Goal: Transaction & Acquisition: Purchase product/service

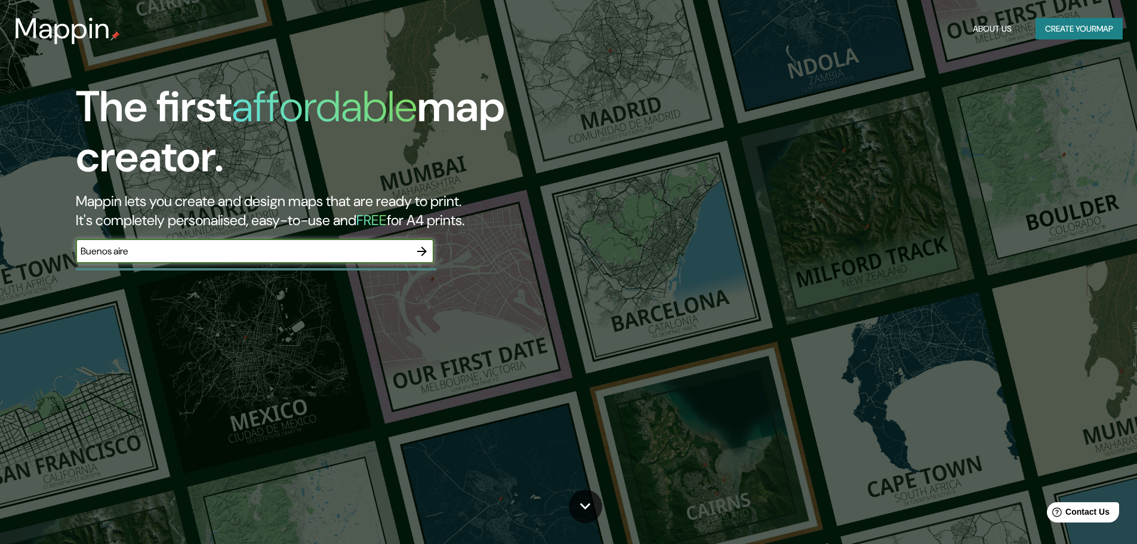
type input "[GEOGRAPHIC_DATA]"
click at [423, 251] on icon "button" at bounding box center [422, 251] width 10 height 10
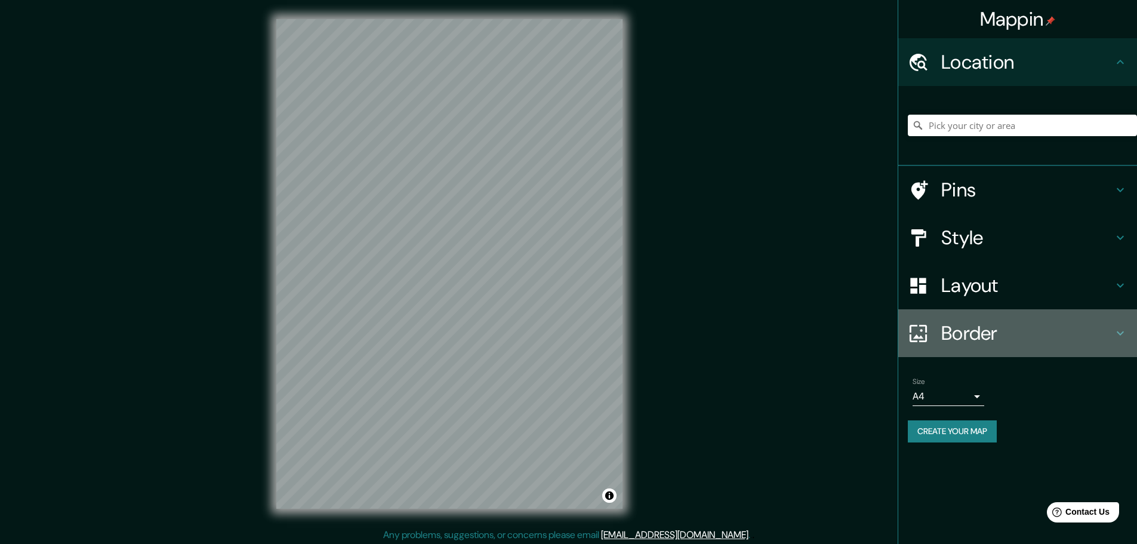
click at [1022, 330] on h4 "Border" at bounding box center [1027, 333] width 172 height 24
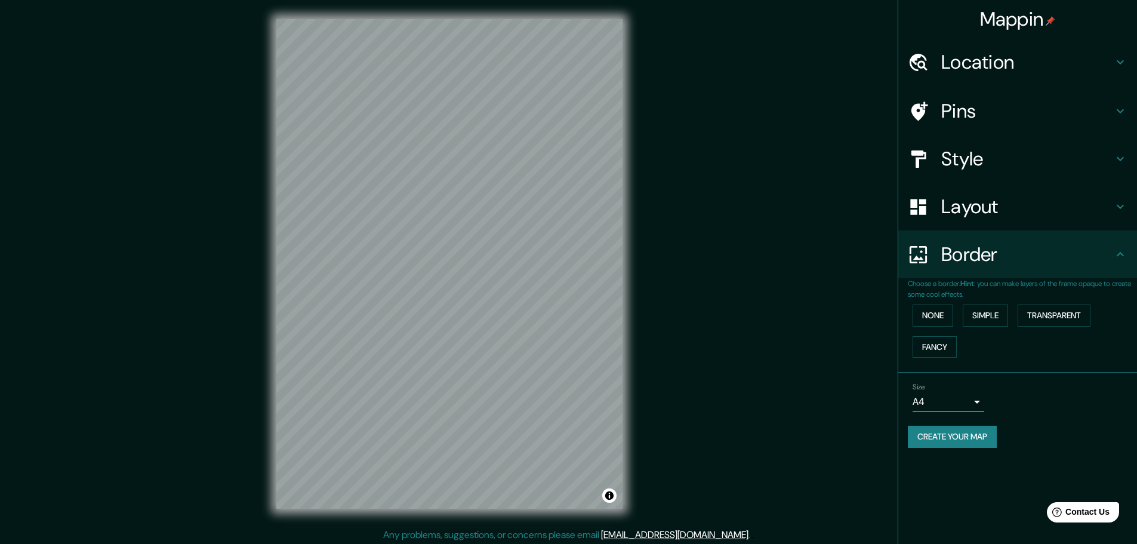
click at [1049, 260] on h4 "Border" at bounding box center [1027, 254] width 172 height 24
click at [1116, 254] on icon at bounding box center [1120, 254] width 14 height 14
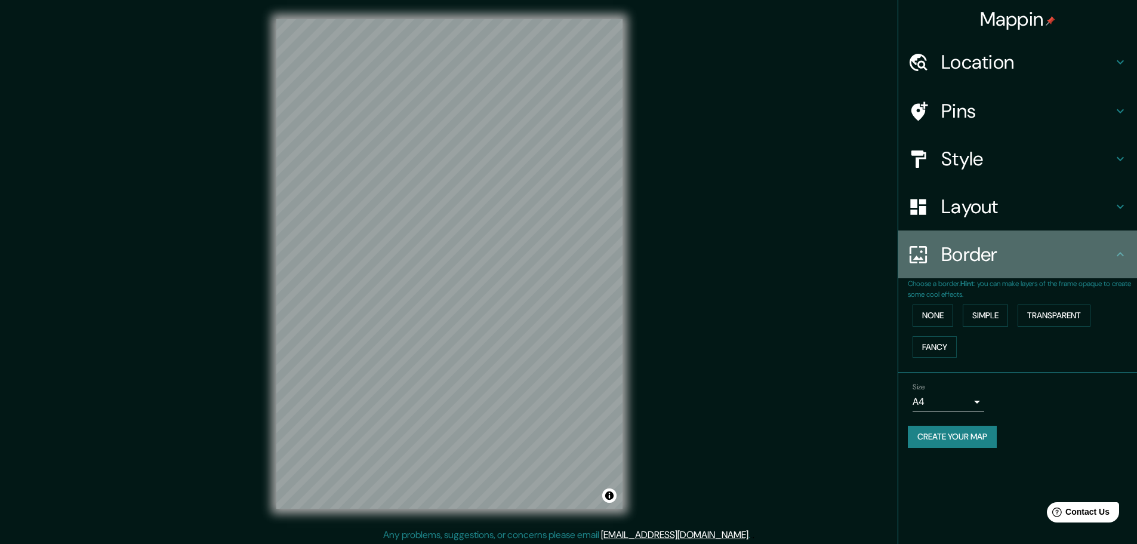
click at [1123, 255] on icon at bounding box center [1119, 254] width 7 height 4
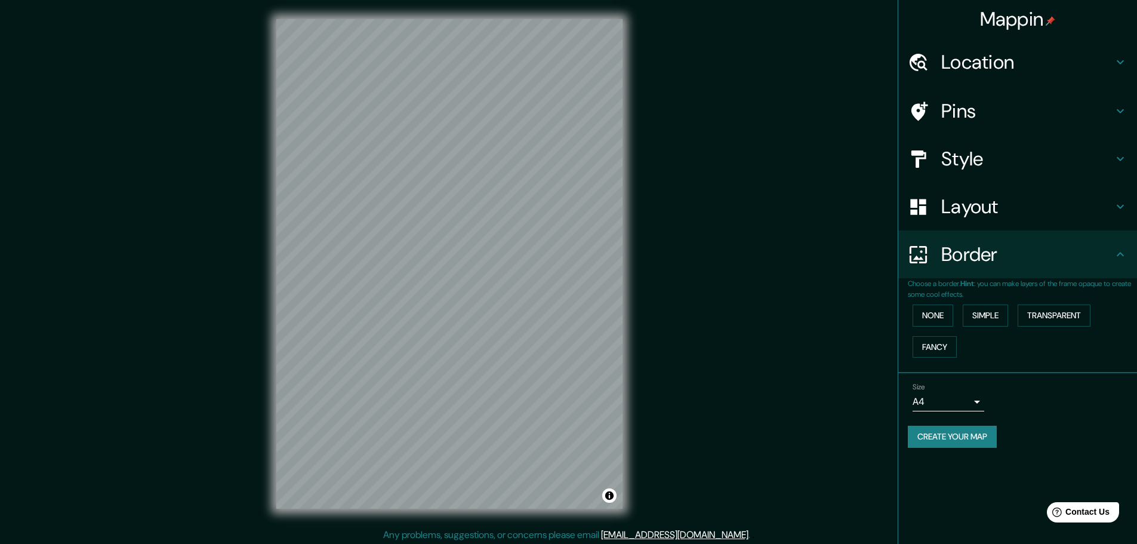
click at [1124, 209] on icon at bounding box center [1120, 206] width 14 height 14
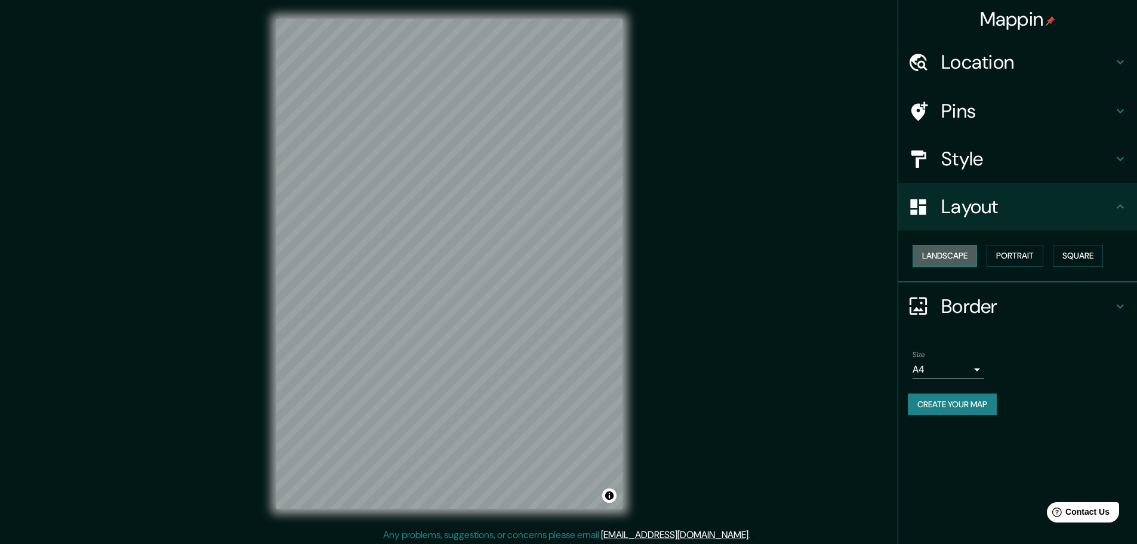
click at [967, 252] on button "Landscape" at bounding box center [944, 256] width 64 height 22
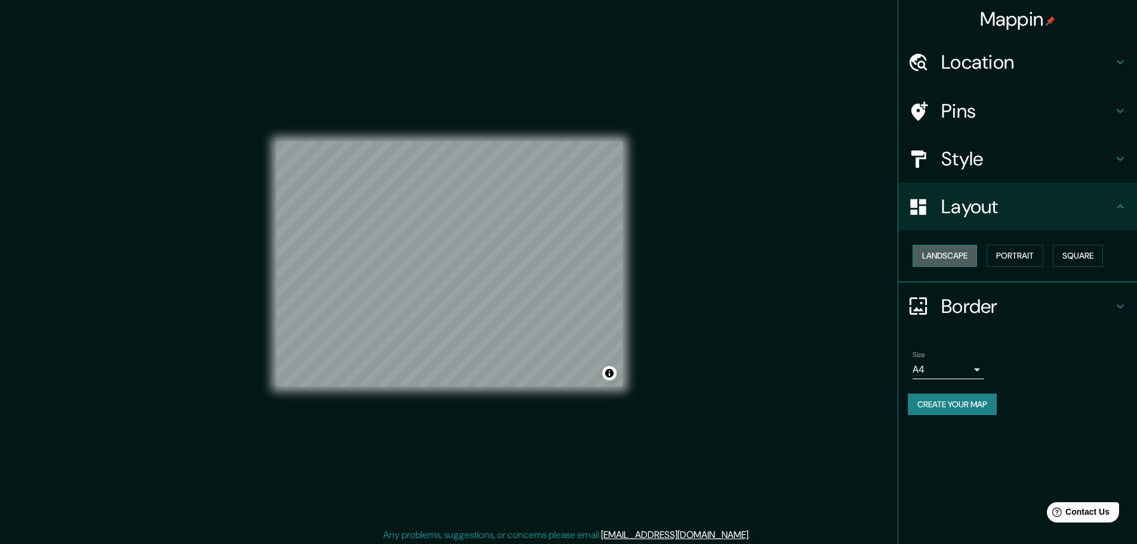
click at [965, 254] on button "Landscape" at bounding box center [944, 256] width 64 height 22
click at [1013, 254] on button "Portrait" at bounding box center [1014, 256] width 57 height 22
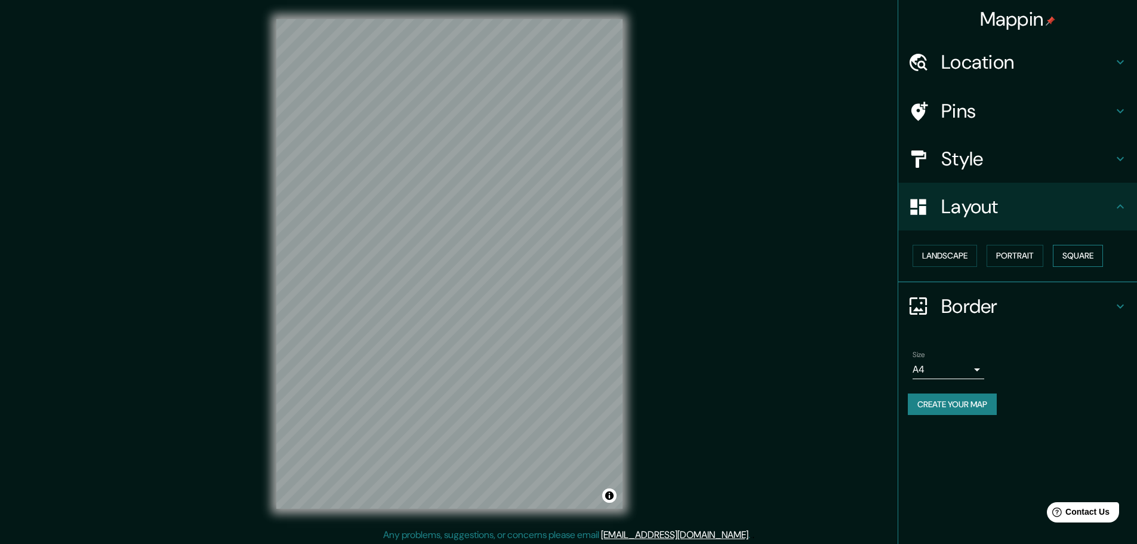
click at [1071, 252] on button "Square" at bounding box center [1078, 256] width 50 height 22
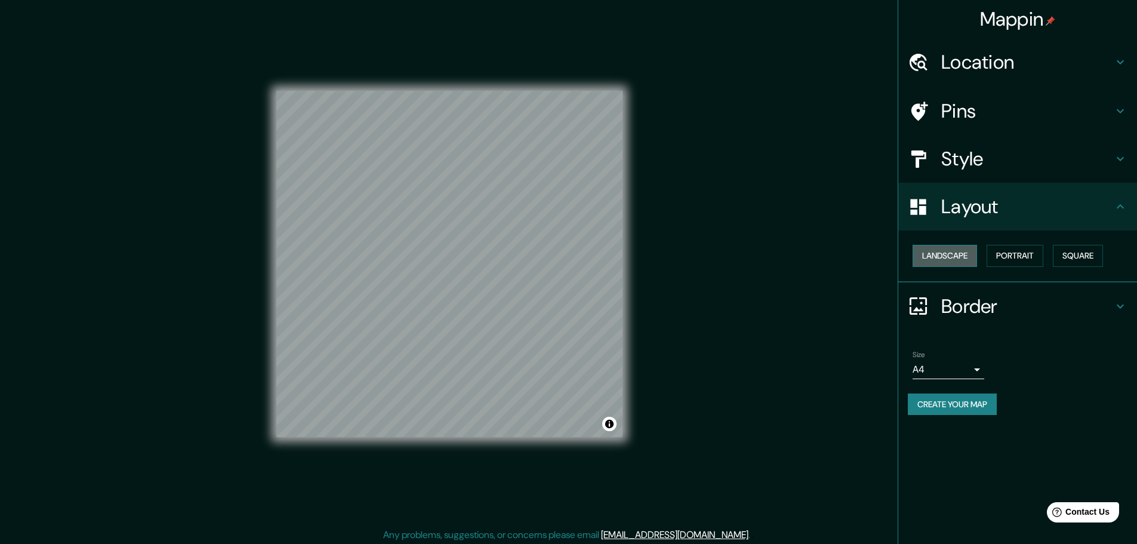
click at [950, 255] on button "Landscape" at bounding box center [944, 256] width 64 height 22
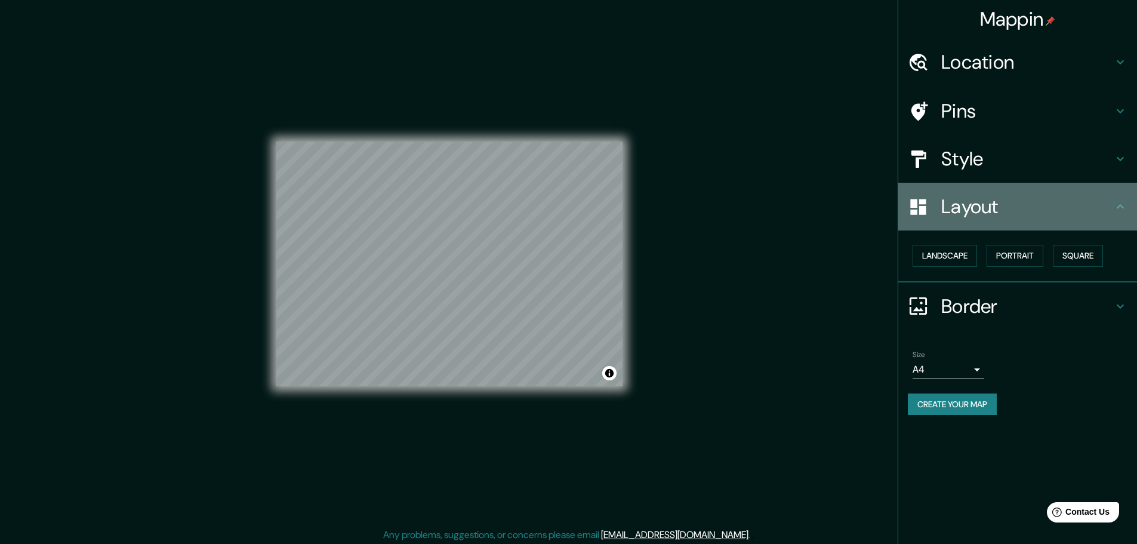
drag, startPoint x: 1108, startPoint y: 203, endPoint x: 1112, endPoint y: 194, distance: 10.2
click at [1110, 203] on h4 "Layout" at bounding box center [1027, 207] width 172 height 24
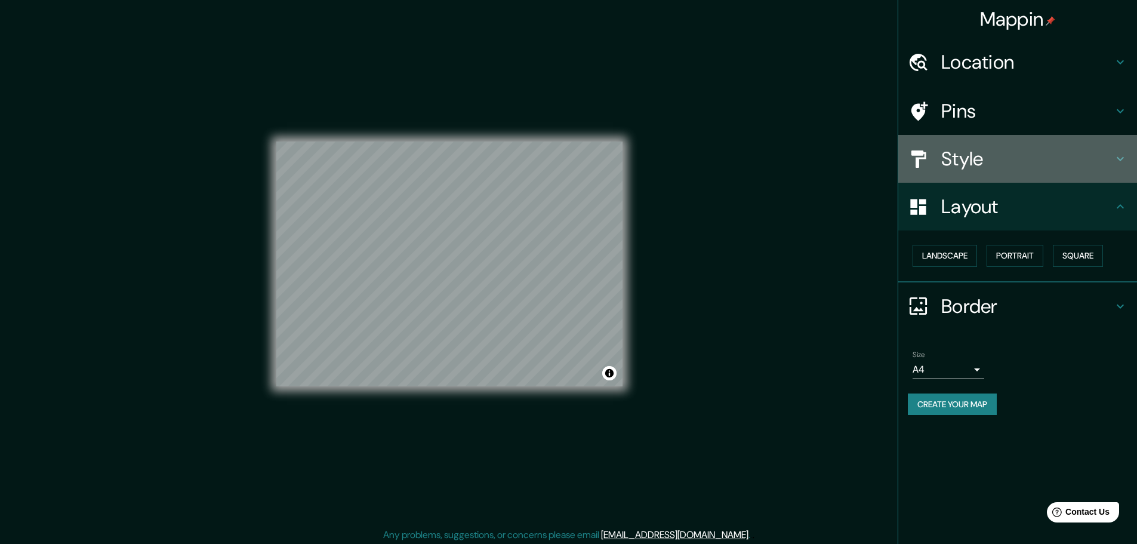
click at [1120, 160] on icon at bounding box center [1119, 159] width 7 height 4
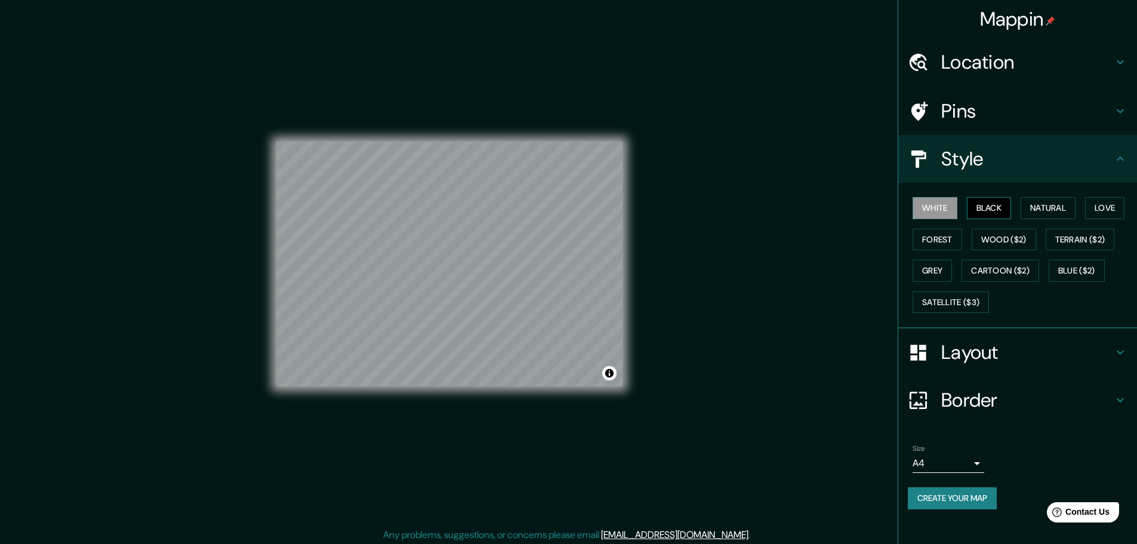
click at [999, 210] on button "Black" at bounding box center [989, 208] width 45 height 22
click at [1052, 209] on button "Natural" at bounding box center [1047, 208] width 55 height 22
click at [1116, 208] on button "Love" at bounding box center [1104, 208] width 39 height 22
click at [944, 239] on button "Forest" at bounding box center [937, 240] width 50 height 22
click at [941, 277] on button "Grey" at bounding box center [931, 271] width 39 height 22
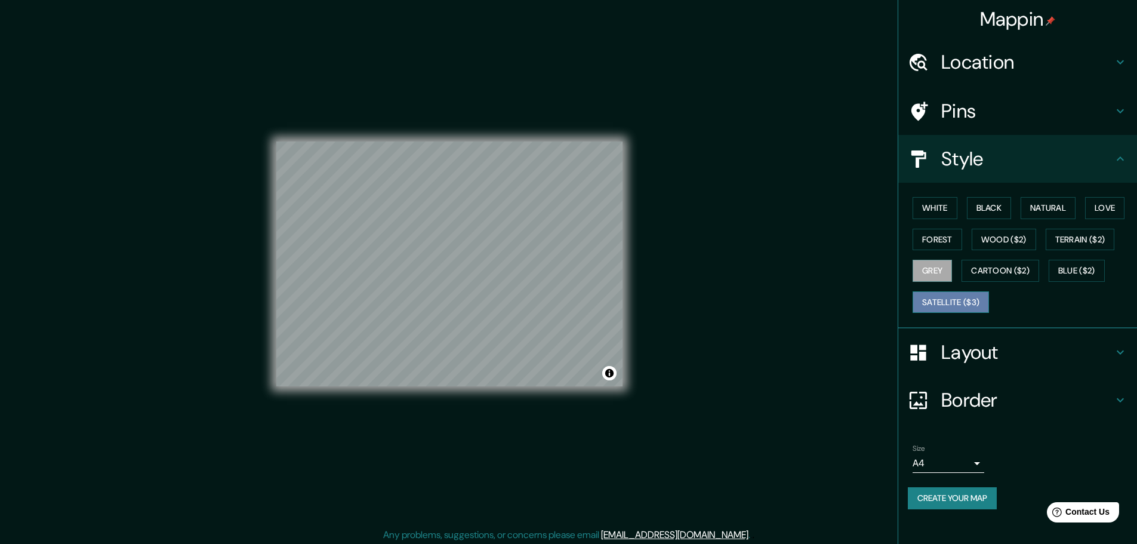
click at [984, 296] on button "Satellite ($3)" at bounding box center [950, 302] width 76 height 22
click at [1082, 274] on button "Blue ($2)" at bounding box center [1076, 271] width 56 height 22
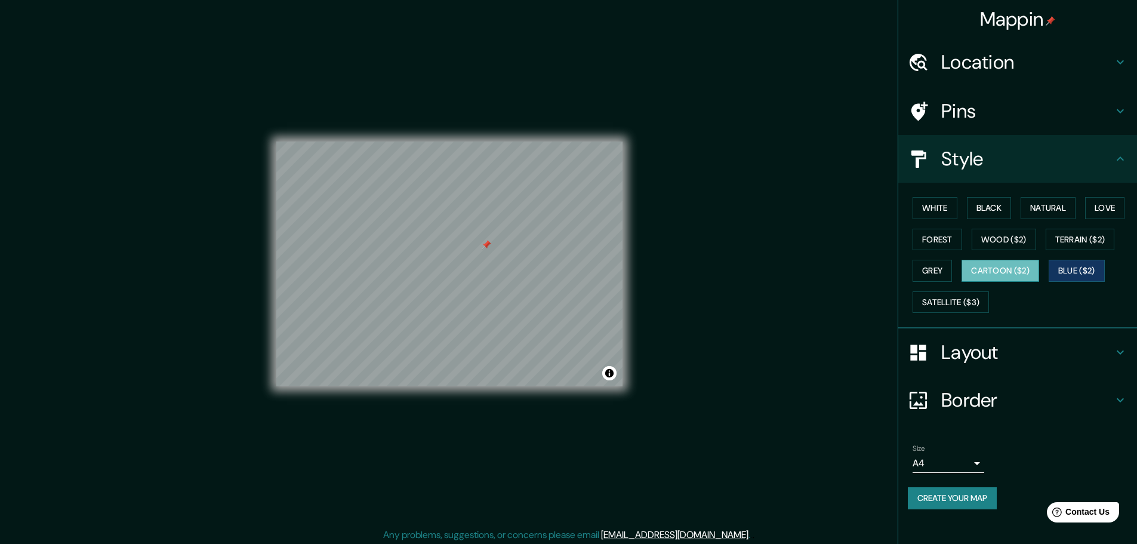
click at [1011, 273] on button "Cartoon ($2)" at bounding box center [1000, 271] width 78 height 22
click at [937, 273] on button "Grey" at bounding box center [931, 271] width 39 height 22
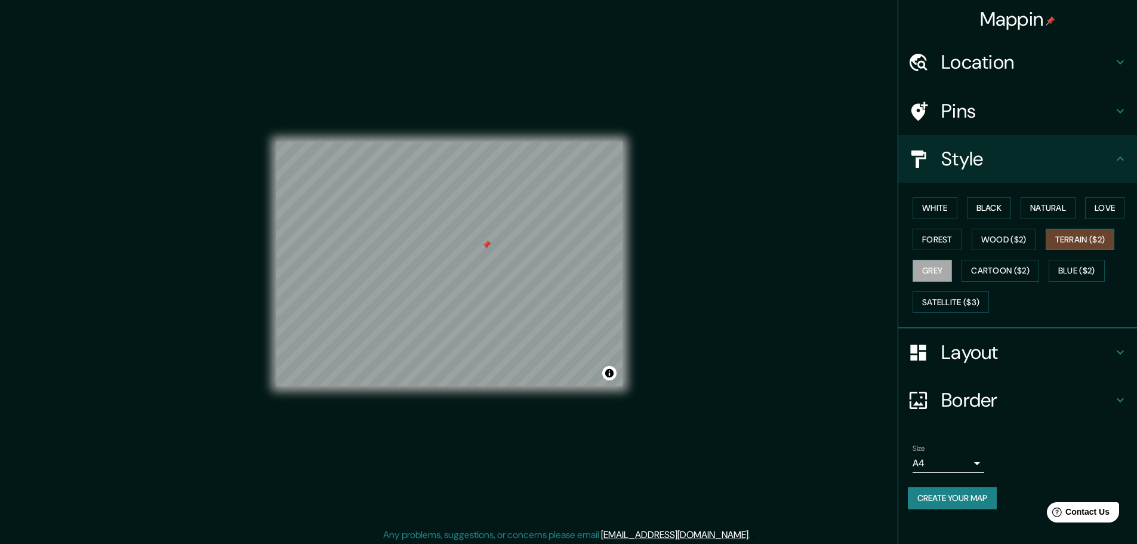
click at [1101, 240] on button "Terrain ($2)" at bounding box center [1079, 240] width 69 height 22
click at [1016, 237] on button "Wood ($2)" at bounding box center [1003, 240] width 64 height 22
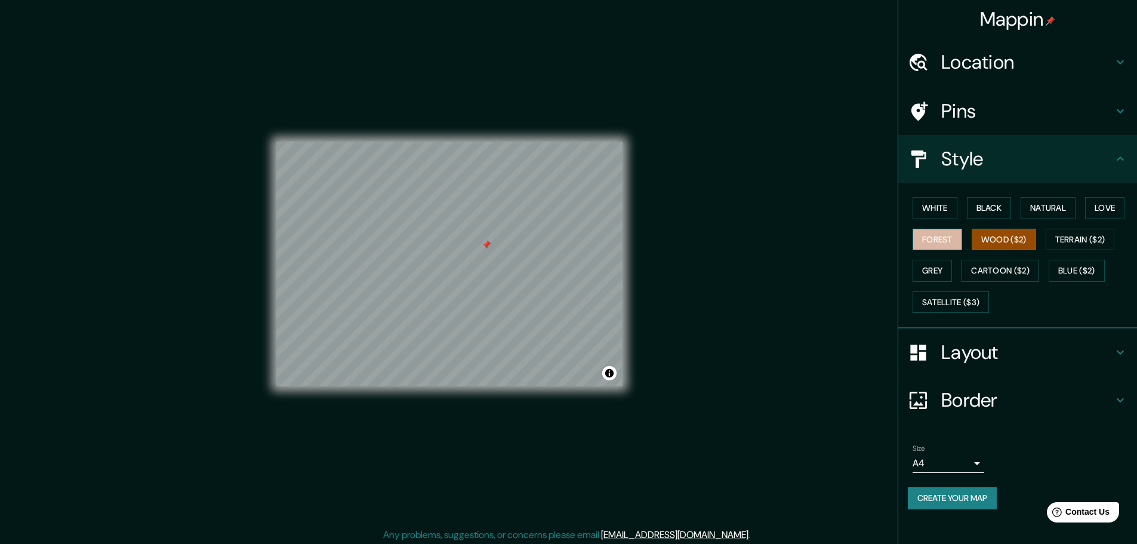
click at [957, 237] on button "Forest" at bounding box center [937, 240] width 50 height 22
click at [1101, 203] on button "Love" at bounding box center [1104, 208] width 39 height 22
click at [1048, 206] on button "Natural" at bounding box center [1047, 208] width 55 height 22
click at [981, 465] on body "Mappin Location Pins Style White Black Natural Love Forest Wood ($2) Terrain ($…" at bounding box center [568, 272] width 1137 height 544
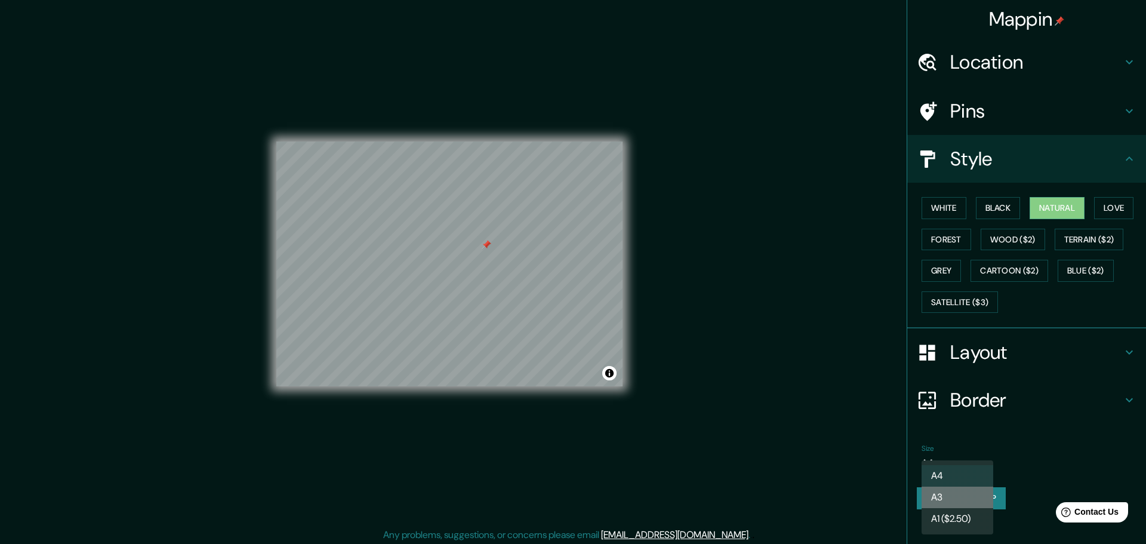
click at [963, 493] on li "A3" at bounding box center [957, 496] width 72 height 21
click at [979, 467] on body "Mappin Location Pins Style White Black Natural Love Forest Wood ($2) Terrain ($…" at bounding box center [573, 272] width 1146 height 544
click at [957, 479] on li "A4" at bounding box center [957, 475] width 72 height 21
type input "single"
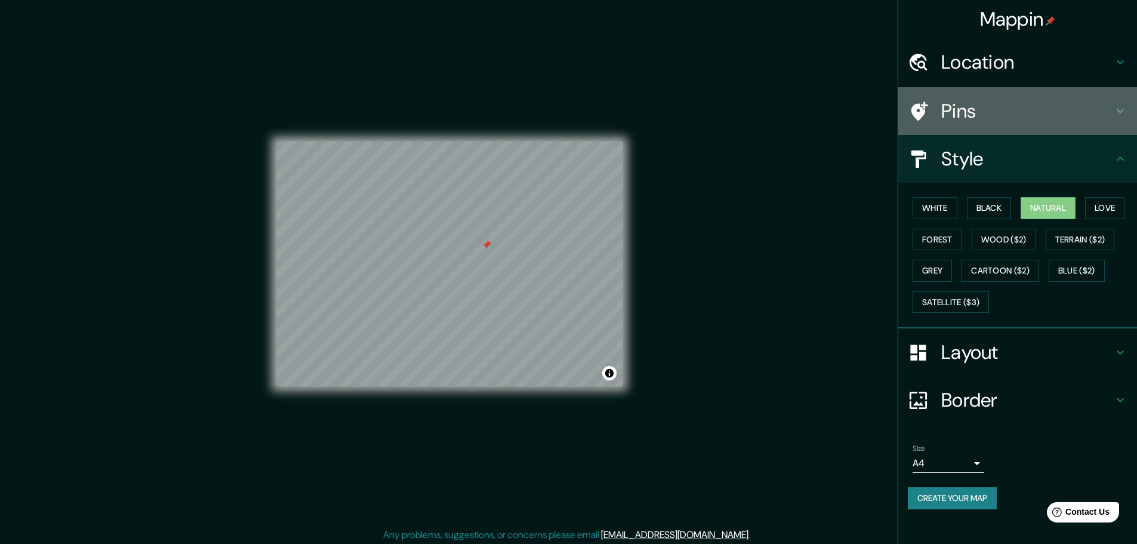
click at [1120, 114] on icon at bounding box center [1120, 111] width 14 height 14
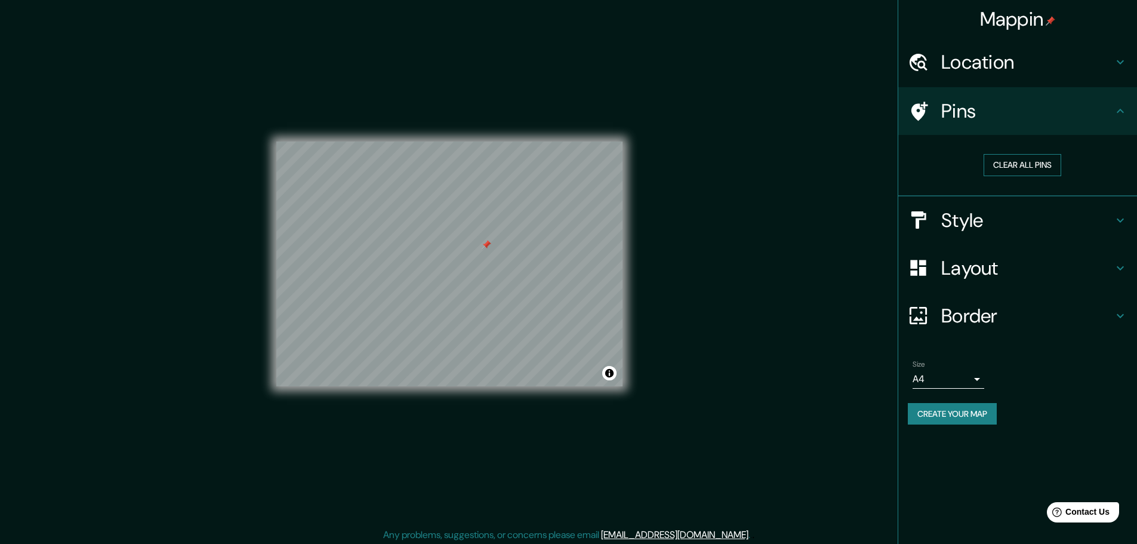
click at [1019, 167] on button "Clear all pins" at bounding box center [1022, 165] width 78 height 22
click at [1109, 67] on h4 "Location" at bounding box center [1027, 62] width 172 height 24
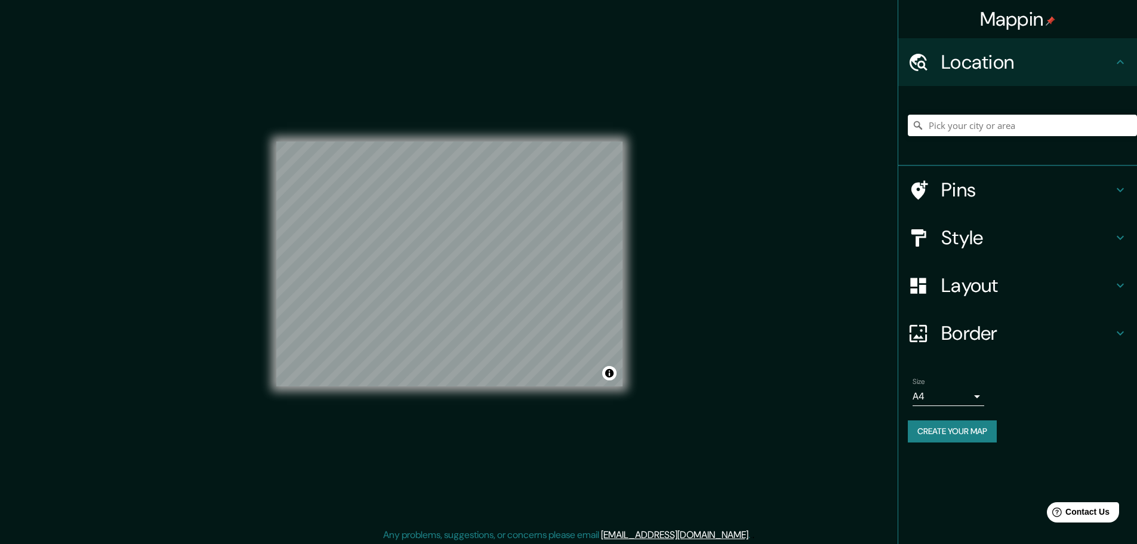
click at [1109, 67] on h4 "Location" at bounding box center [1027, 62] width 172 height 24
click at [951, 434] on button "Create your map" at bounding box center [952, 431] width 89 height 22
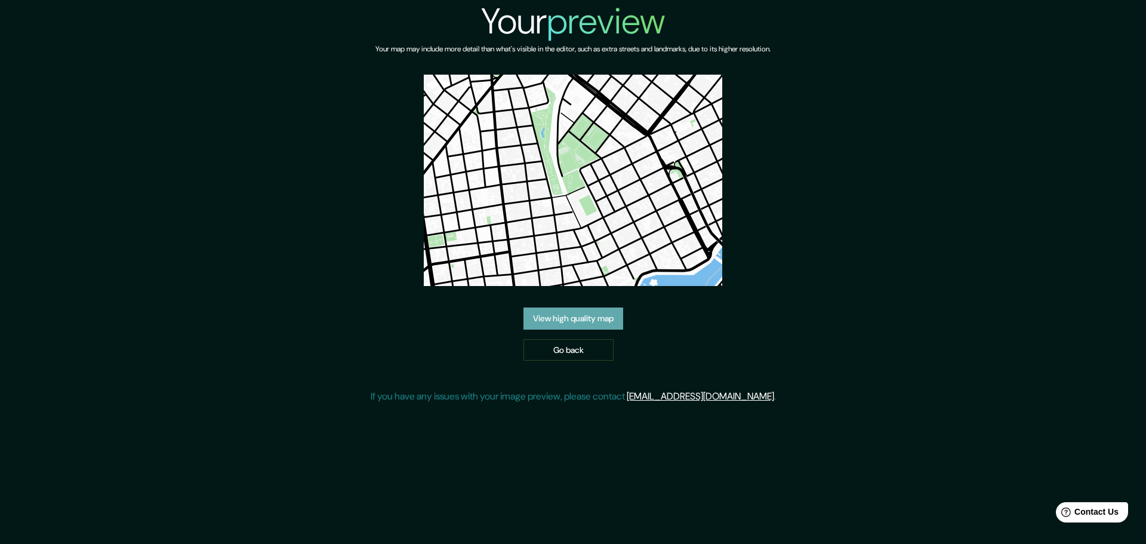
click at [585, 316] on link "View high quality map" at bounding box center [573, 318] width 100 height 22
